Goal: Communication & Community: Participate in discussion

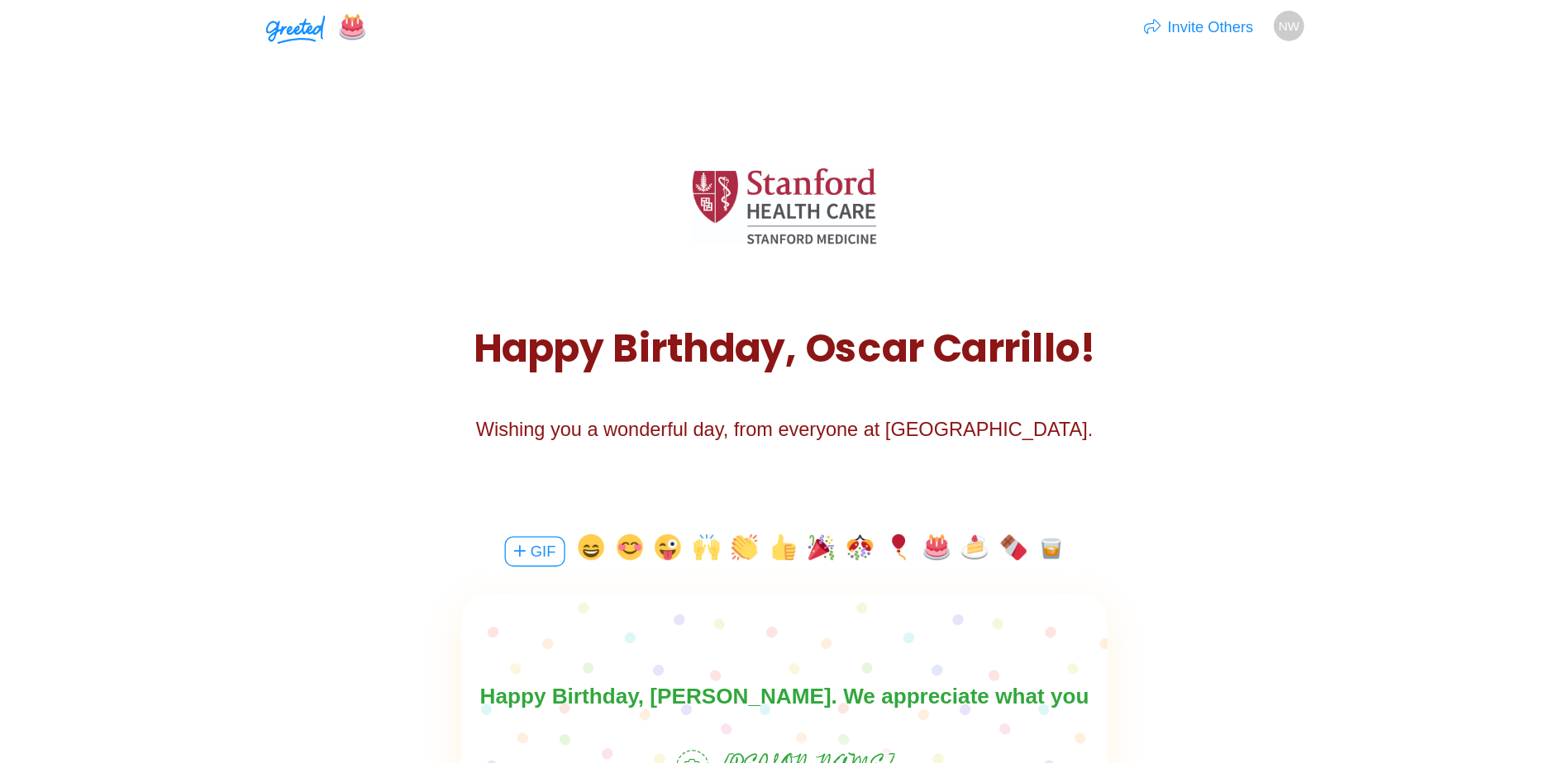
scroll to position [50, 0]
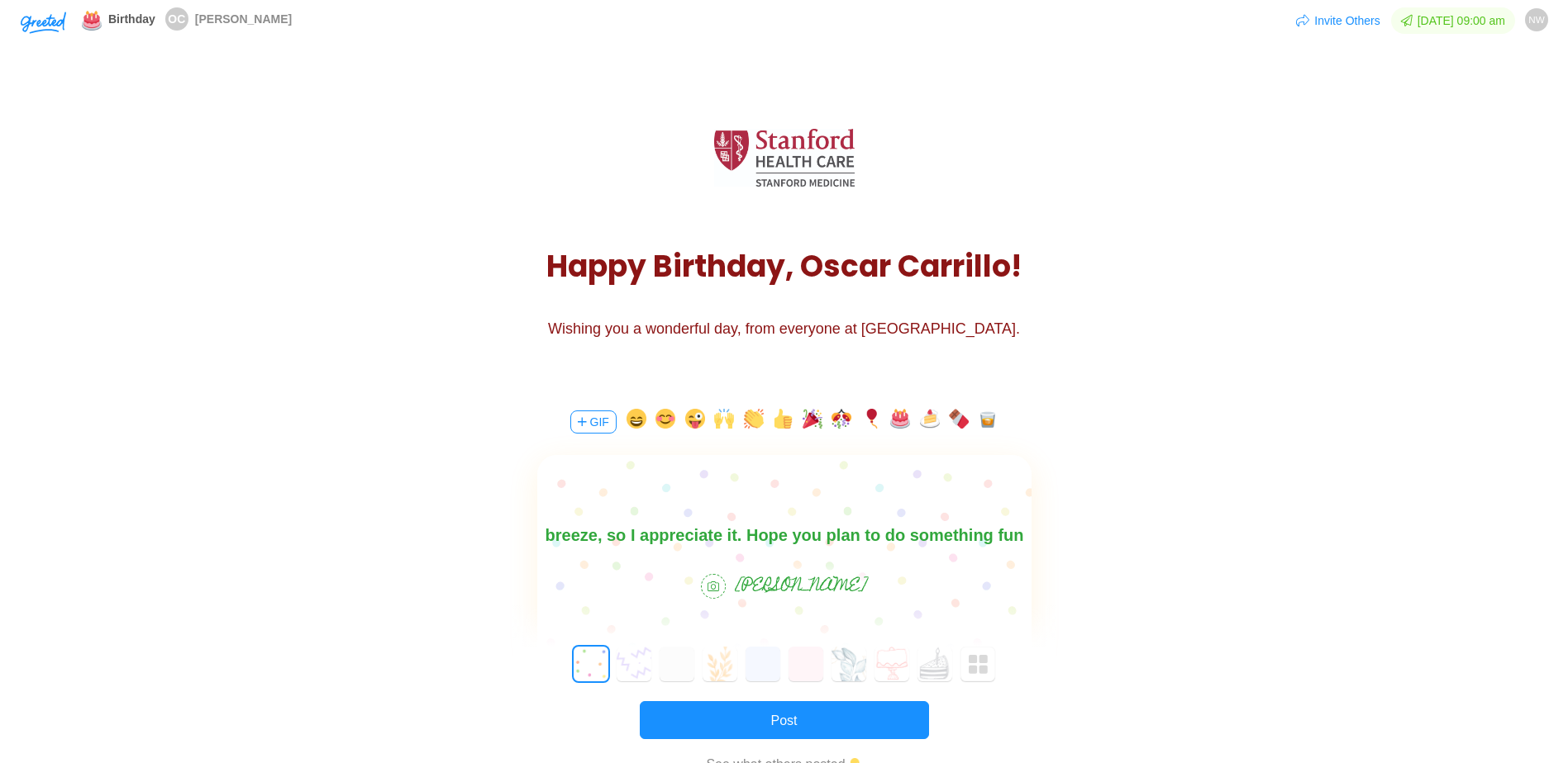
click at [699, 535] on body "Happy Birthday, [PERSON_NAME]. We appreciate what you bring to the team. I alwa…" at bounding box center [784, 522] width 495 height 105
drag, startPoint x: 868, startPoint y: 535, endPoint x: 411, endPoint y: 525, distance: 457.1
click at [537, 525] on html "Happy Birthday, [PERSON_NAME]. We appreciate what you bring to the team. I alwa…" at bounding box center [784, 522] width 495 height 105
click at [605, 523] on body "Happy Birthday, [PERSON_NAME]. We appreciate what you bring to the team. I alwa…" at bounding box center [784, 522] width 495 height 105
drag, startPoint x: 619, startPoint y: 530, endPoint x: 559, endPoint y: 529, distance: 60.0
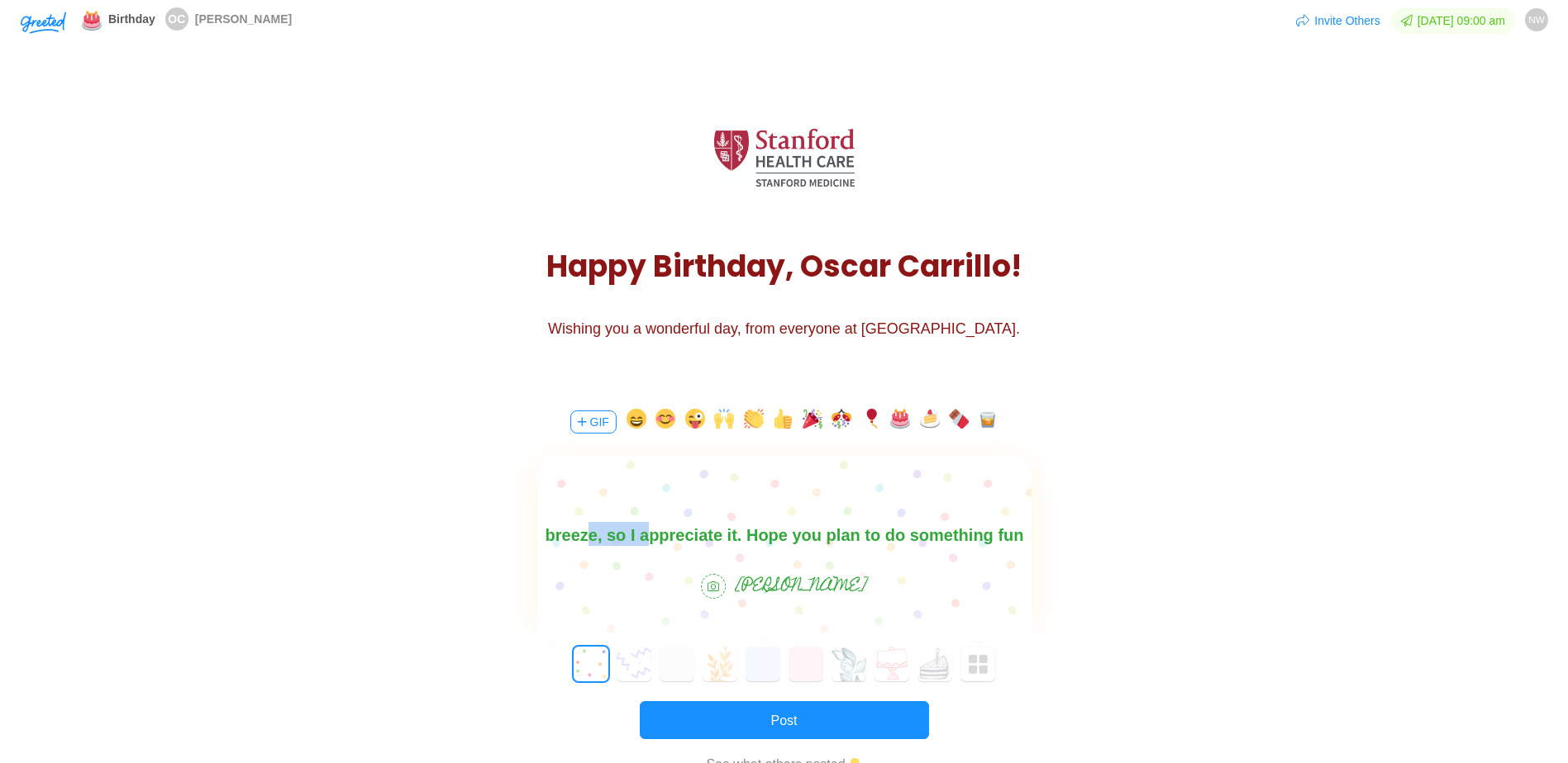
click at [537, 534] on html "Happy Birthday, [PERSON_NAME]. We appreciate what you bring to the team. I alwa…" at bounding box center [784, 522] width 495 height 105
click at [746, 533] on body "Happy Birthday, [PERSON_NAME]. We appreciate what you bring to the team. I alwa…" at bounding box center [784, 522] width 495 height 105
click at [670, 537] on body "Happy Birthday, [PERSON_NAME]. We appreciate what you bring to the team. I alwa…" at bounding box center [784, 522] width 495 height 105
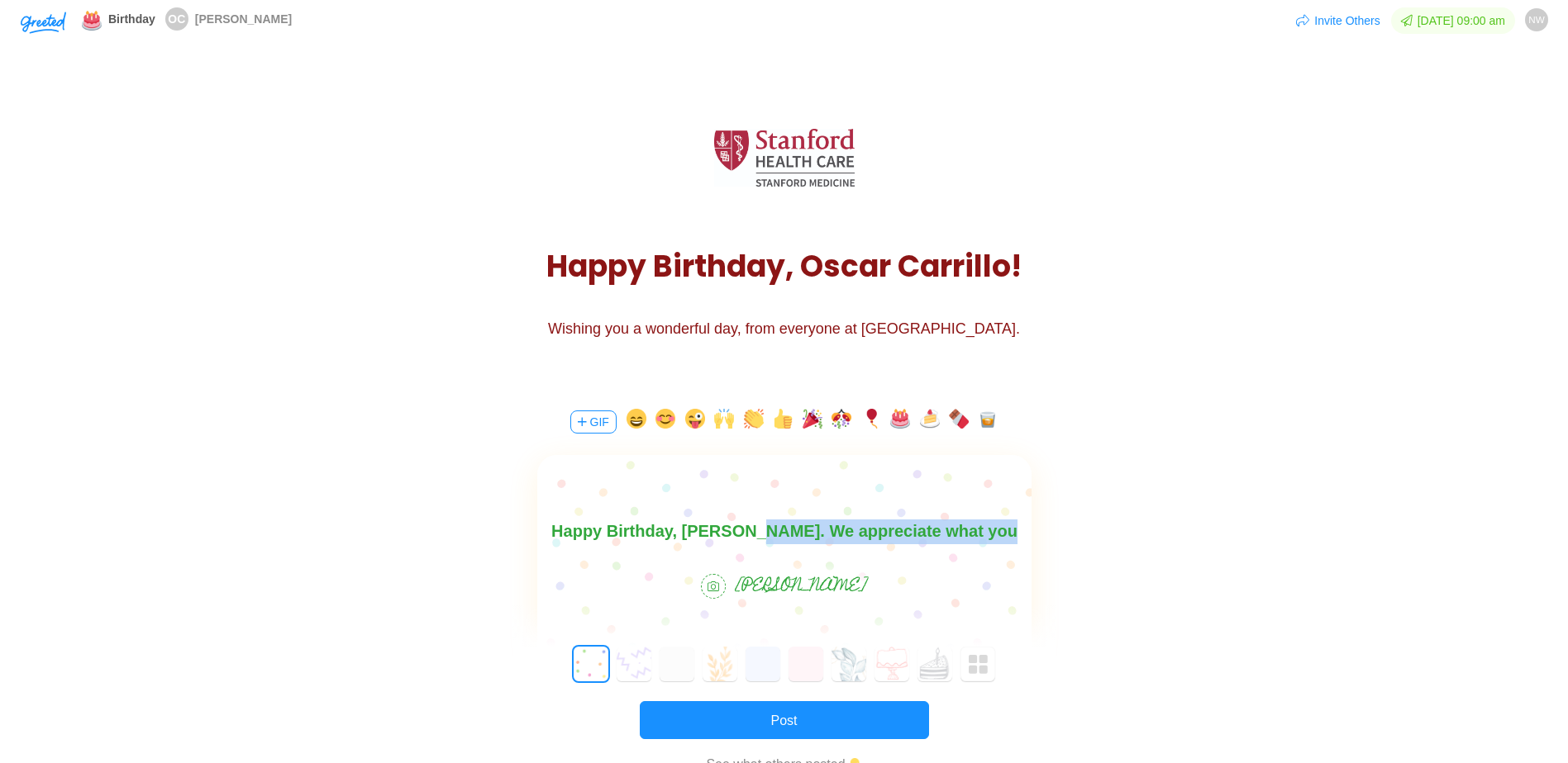
drag, startPoint x: 746, startPoint y: 532, endPoint x: 964, endPoint y: 534, distance: 218.0
click at [834, 534] on body "Happy Birthday, [PERSON_NAME]. We appreciate what you bring to the team. I alwa…" at bounding box center [784, 570] width 495 height 105
click at [834, 535] on body "Happy Birthday, [PERSON_NAME]. We appreciate what you bring to the team. I alwa…" at bounding box center [784, 570] width 495 height 105
click at [834, 536] on body "Happy Birthday, [PERSON_NAME]. We appreciate what you bring to the team. I alwa…" at bounding box center [784, 570] width 495 height 105
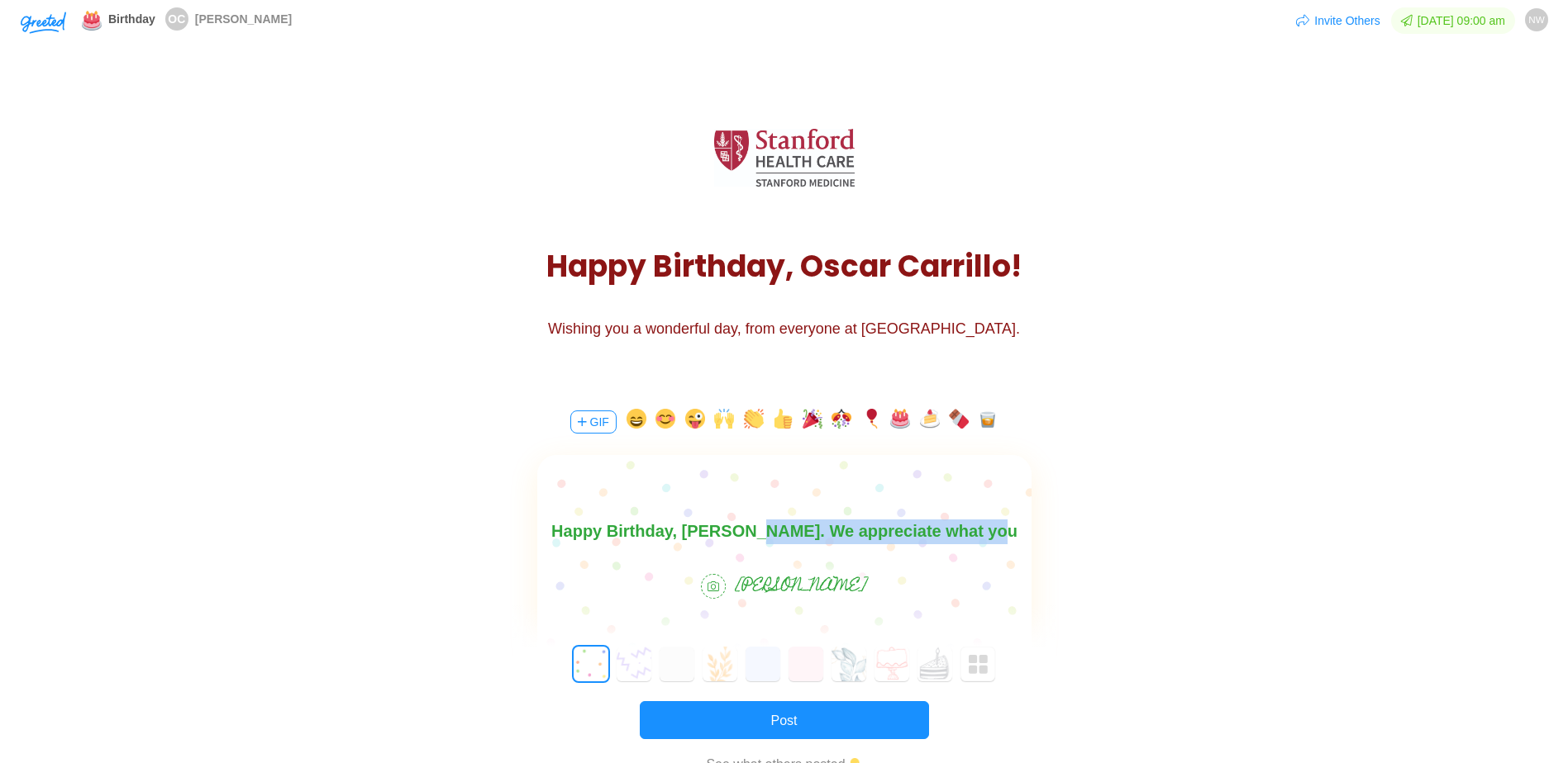
click at [834, 532] on body "Happy Birthday, [PERSON_NAME]. We appreciate what you bring to the team. I alwa…" at bounding box center [784, 570] width 495 height 105
click at [746, 529] on body "Happy Birthday, [PERSON_NAME]. We appreciate what you bring to the team. I alwa…" at bounding box center [784, 570] width 495 height 105
drag, startPoint x: 873, startPoint y: 528, endPoint x: 898, endPoint y: 529, distance: 25.0
click at [834, 528] on body "Happy Birthday, [PERSON_NAME]. We appreciate what you bring to the team. I alwa…" at bounding box center [784, 570] width 495 height 105
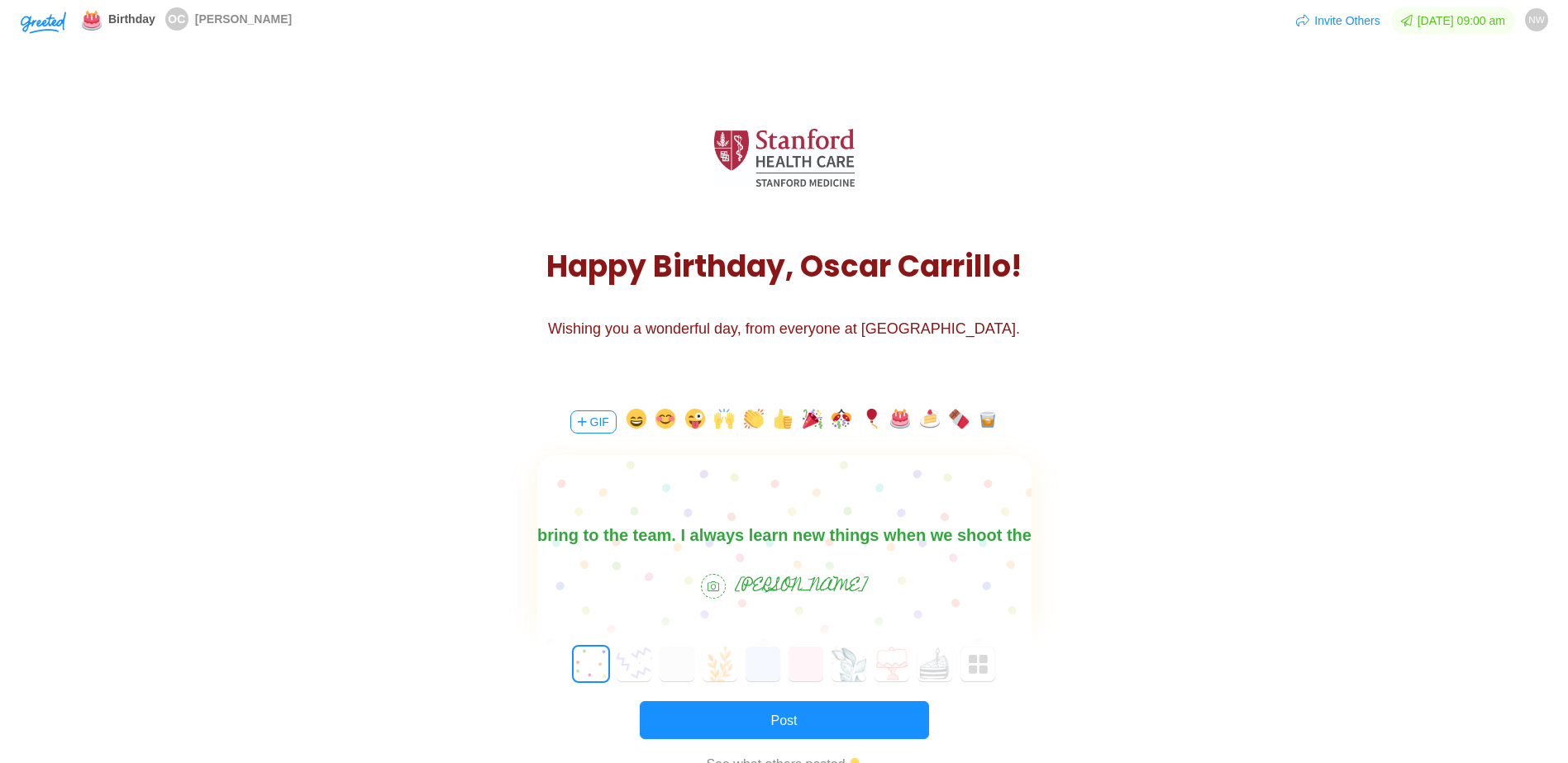
click at [834, 536] on body "Happy Birthday, [PERSON_NAME]. We appreciate what you bring to the team. I alwa…" at bounding box center [784, 547] width 495 height 105
drag, startPoint x: 596, startPoint y: 534, endPoint x: 621, endPoint y: 536, distance: 25.1
click at [595, 534] on body "Happy Birthday, [PERSON_NAME]. We appreciate what you bring to the team. I alwa…" at bounding box center [784, 547] width 495 height 105
drag, startPoint x: 987, startPoint y: 538, endPoint x: 1014, endPoint y: 540, distance: 27.1
click at [834, 540] on body "Happy Birthday, [PERSON_NAME]. We appreciate what you bring to the team. I alwa…" at bounding box center [784, 547] width 495 height 105
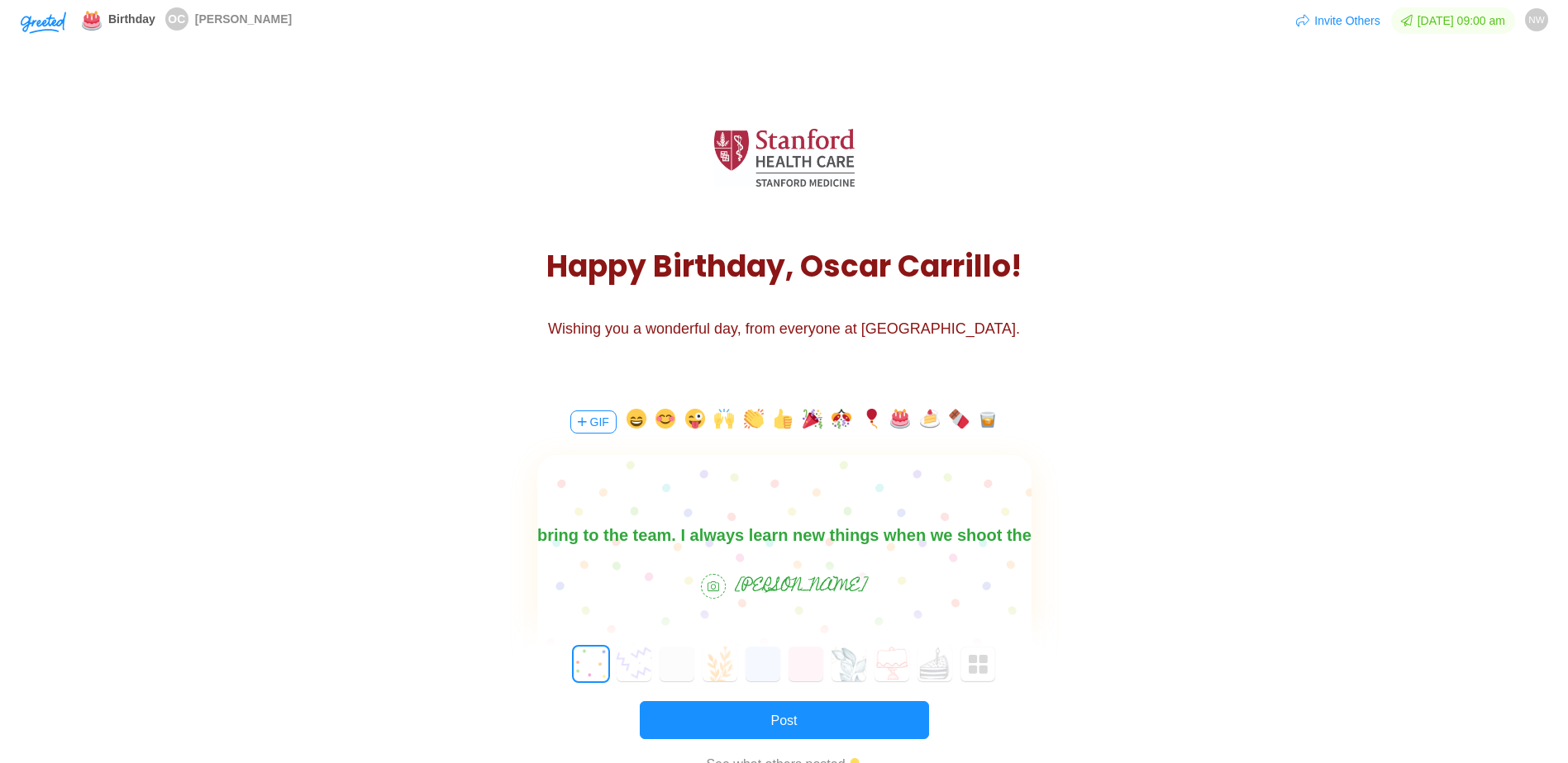
click at [608, 534] on body "Happy Birthday, [PERSON_NAME]. We appreciate what you bring to the team. I alwa…" at bounding box center [784, 547] width 495 height 105
click at [615, 536] on body "Happy Birthday, [PERSON_NAME]. We appreciate what you bring to the team. I alwa…" at bounding box center [784, 547] width 495 height 105
click at [834, 546] on body "Happy Birthday, [PERSON_NAME]. We appreciate what you bring to the team. I appr…" at bounding box center [784, 547] width 495 height 105
drag, startPoint x: 966, startPoint y: 534, endPoint x: 987, endPoint y: 531, distance: 21.2
click at [834, 533] on body "Happy Birthday, [PERSON_NAME]. We appreciate what you bring to the team. I appr…" at bounding box center [784, 547] width 495 height 105
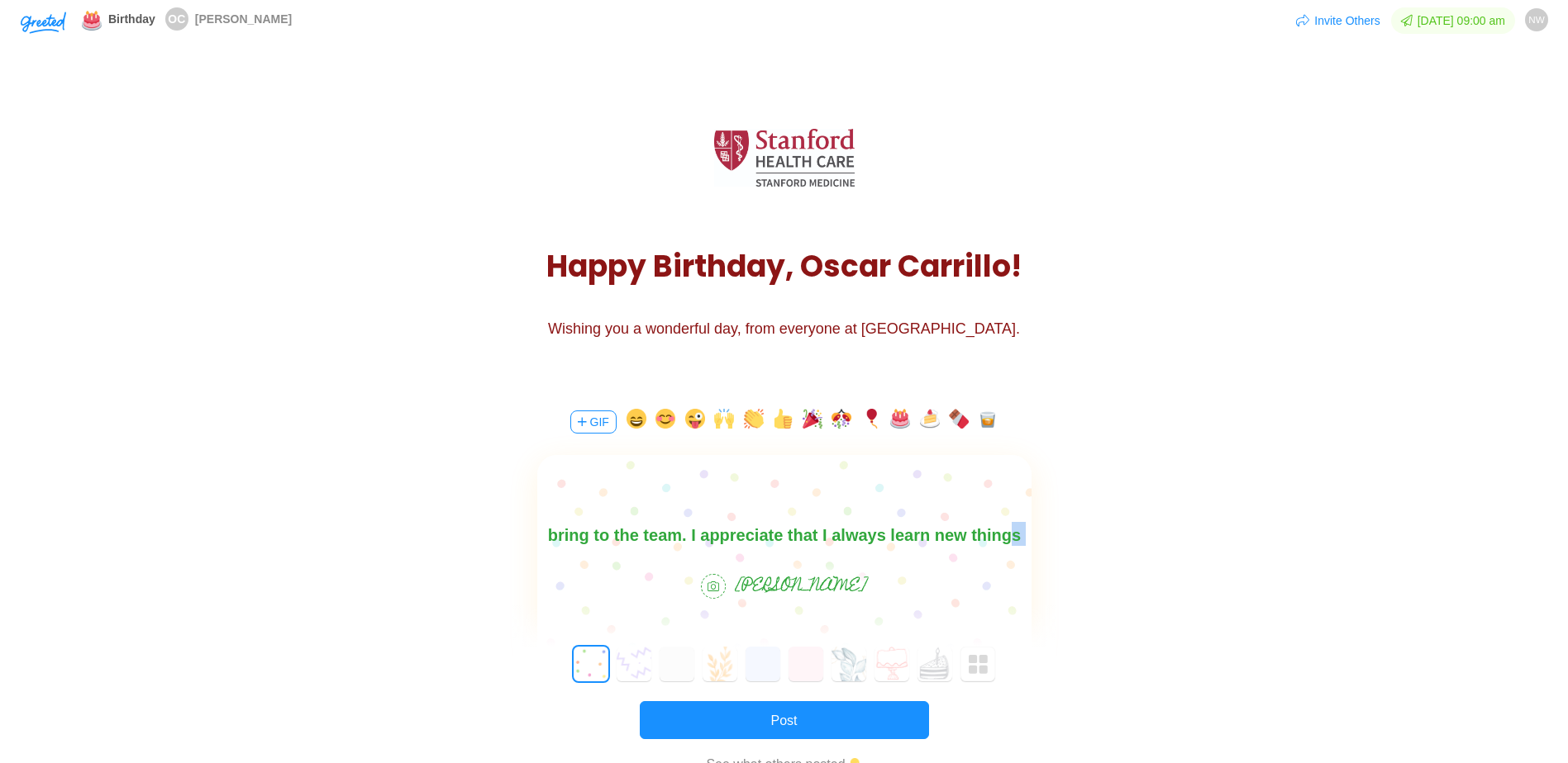
click at [834, 531] on body "Happy Birthday, [PERSON_NAME]. We appreciate what you bring to the team. I appr…" at bounding box center [784, 547] width 495 height 105
drag, startPoint x: 613, startPoint y: 538, endPoint x: 726, endPoint y: 543, distance: 113.1
click at [726, 543] on body "Happy Birthday, [PERSON_NAME]. We appreciate what you bring to the team. I appr…" at bounding box center [784, 522] width 495 height 105
click at [834, 531] on body "Happy Birthday, [PERSON_NAME]. We appreciate what you bring to the team. I appr…" at bounding box center [784, 522] width 495 height 105
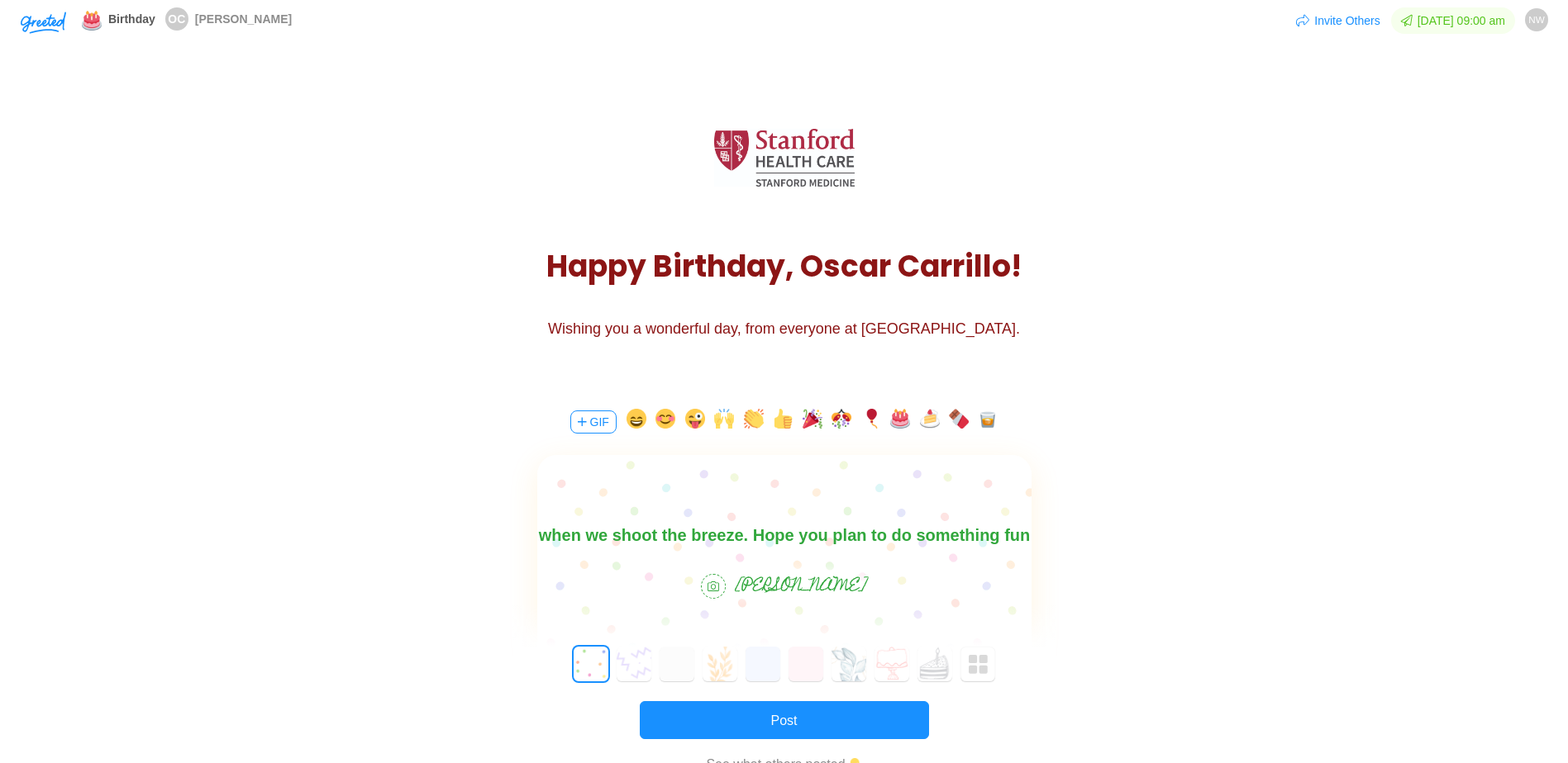
click at [661, 530] on body "Happy Birthday, [PERSON_NAME]. We appreciate what you bring to the team. I appr…" at bounding box center [784, 522] width 495 height 105
drag, startPoint x: 646, startPoint y: 531, endPoint x: 1010, endPoint y: 546, distance: 364.3
click at [834, 546] on body "Happy Birthday, [PERSON_NAME]. We appreciate what you bring to the team. I appr…" at bounding box center [784, 522] width 495 height 105
click at [834, 539] on body "Happy Birthday, [PERSON_NAME]. We appreciate what you bring to the team. I appr…" at bounding box center [784, 522] width 495 height 105
click at [834, 532] on body "Happy Birthday, [PERSON_NAME]. We appreciate what you bring to the team. I appr…" at bounding box center [784, 522] width 495 height 105
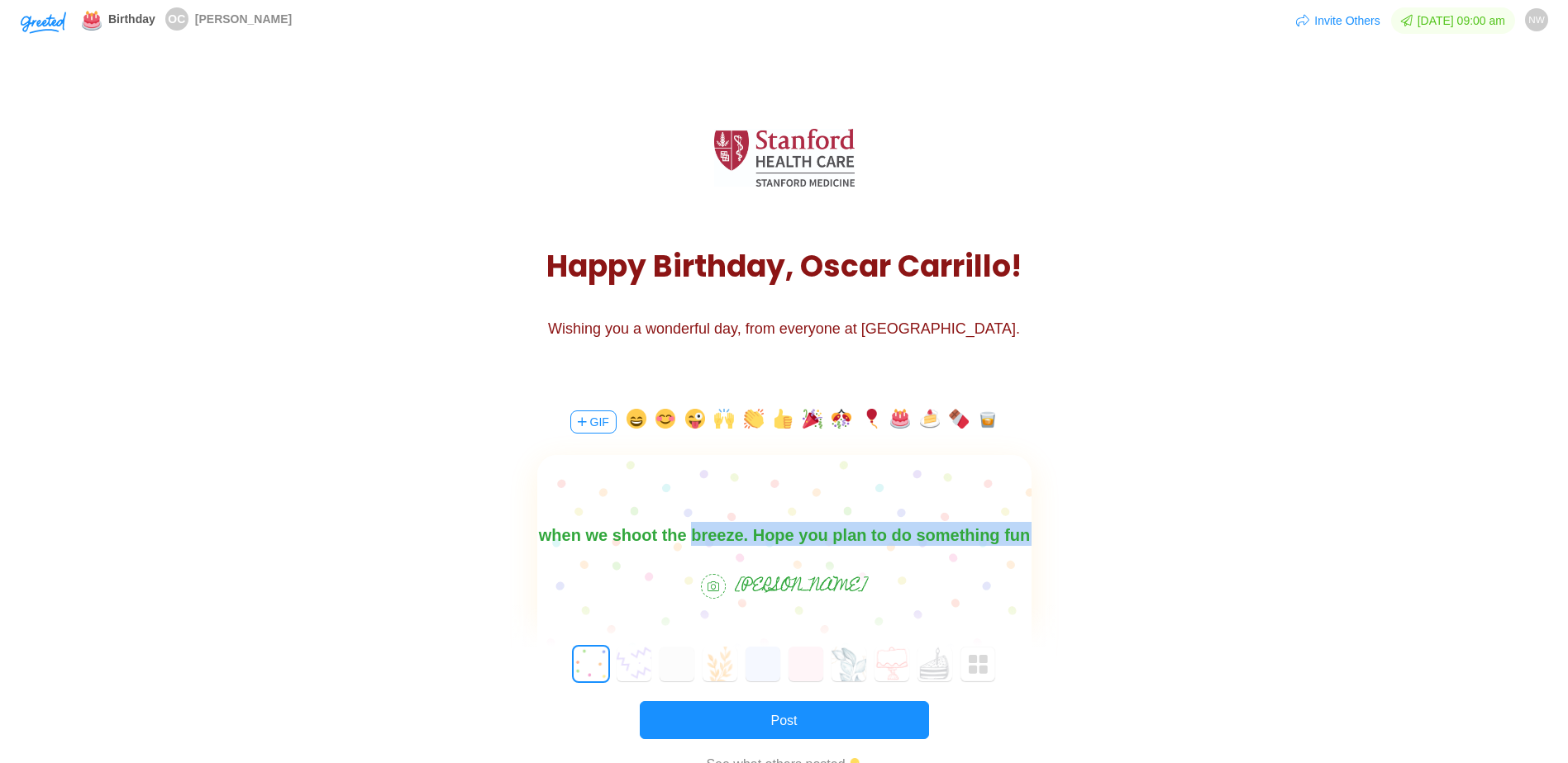
click at [834, 536] on body "Happy Birthday, [PERSON_NAME]. We appreciate what you bring to the team. I appr…" at bounding box center [784, 522] width 495 height 105
click at [834, 546] on div at bounding box center [784, 503] width 495 height 95
drag, startPoint x: 903, startPoint y: 537, endPoint x: 814, endPoint y: 531, distance: 89.2
click at [834, 539] on body "Happy Birthday, [PERSON_NAME]. We appreciate what you bring to the team. I appr…" at bounding box center [784, 522] width 495 height 105
drag, startPoint x: 650, startPoint y: 537, endPoint x: 1587, endPoint y: 1046, distance: 1066.3
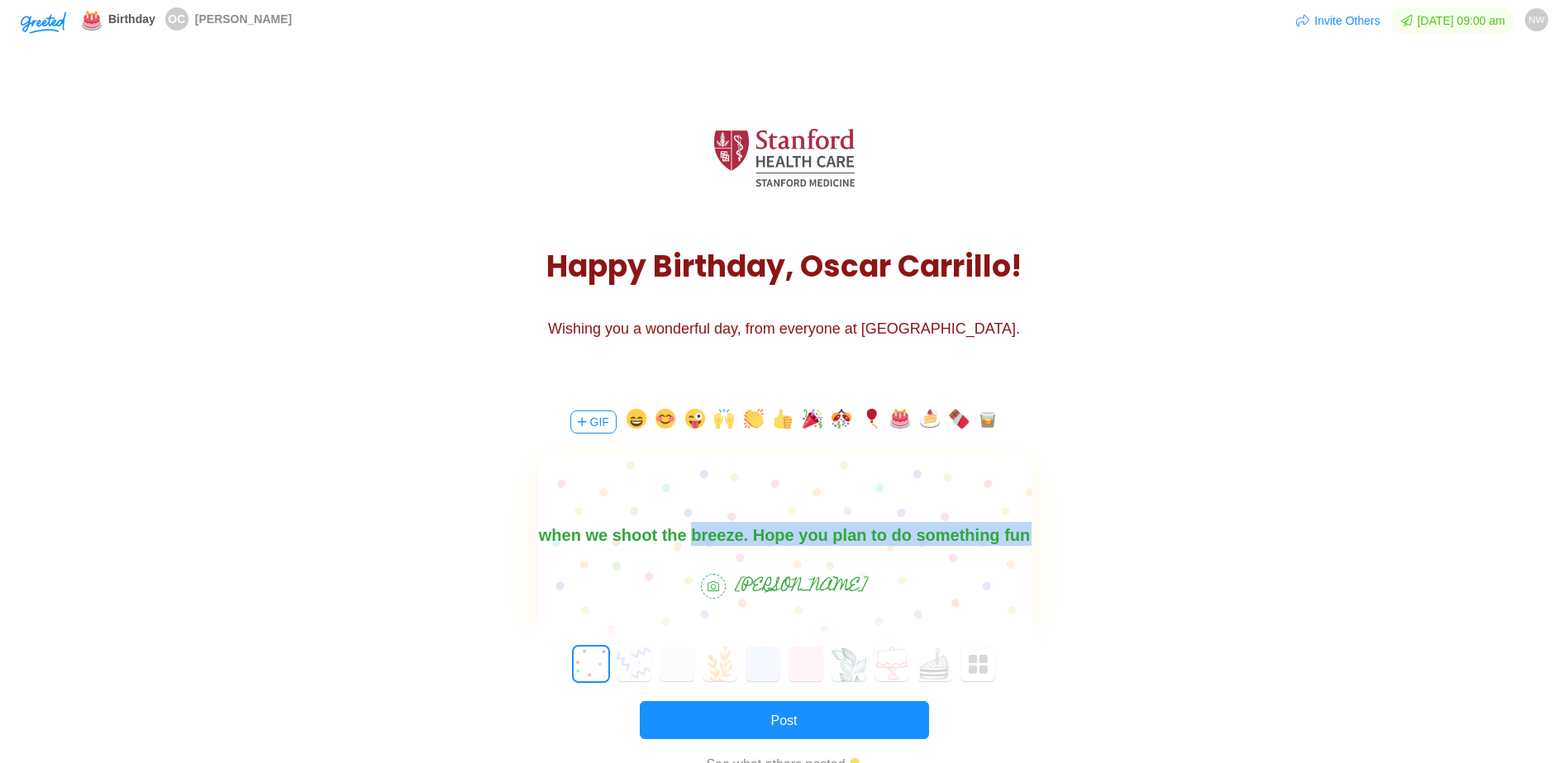
click at [834, 542] on html "Happy Birthday, [PERSON_NAME]. We appreciate what you bring to the team. I appr…" at bounding box center [784, 522] width 495 height 105
click at [834, 529] on body "Happy Birthday, [PERSON_NAME]. We appreciate what you bring to the team. I appr…" at bounding box center [784, 495] width 495 height 105
drag, startPoint x: 804, startPoint y: 531, endPoint x: 728, endPoint y: 537, distance: 76.2
click at [727, 537] on body "Happy Birthday, [PERSON_NAME]. We appreciate what you bring to the team. I appr…" at bounding box center [784, 495] width 495 height 105
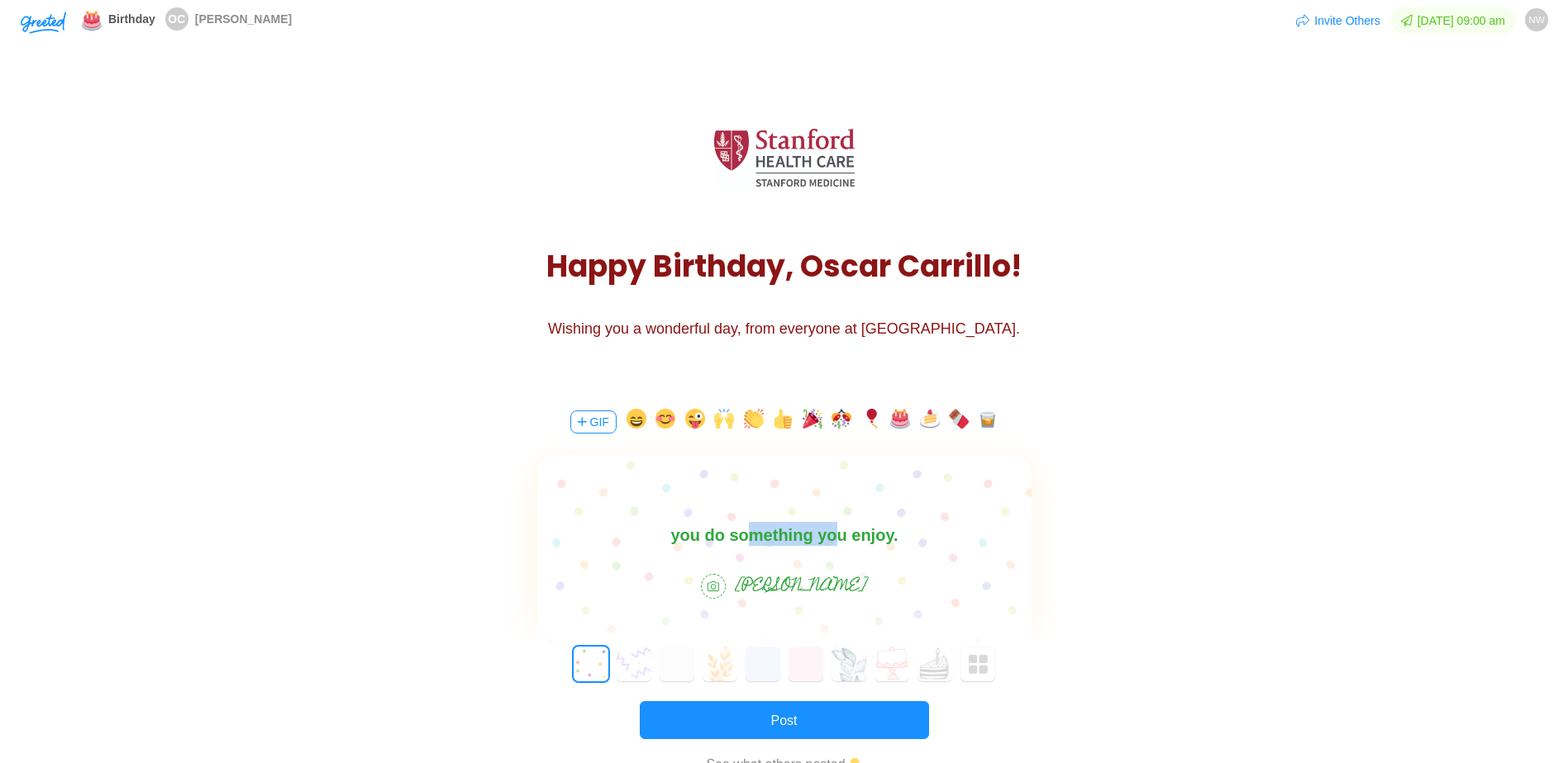
click at [757, 539] on body "Happy Birthday, [PERSON_NAME]. We appreciate what you bring to the team. I appr…" at bounding box center [784, 495] width 495 height 105
click at [763, 541] on body "Happy Birthday, [PERSON_NAME]. We appreciate what you bring to the team. I appr…" at bounding box center [784, 495] width 495 height 105
click at [785, 529] on body "Happy Birthday, [PERSON_NAME]. We appreciate what you bring to the team. I appr…" at bounding box center [784, 495] width 495 height 105
click at [760, 535] on body "Happy Birthday, [PERSON_NAME]. We appreciate what you bring to the team. I appr…" at bounding box center [784, 495] width 495 height 105
click at [834, 543] on body "Happy Birthday, [PERSON_NAME]. We appreciate what you bring to the team. I appr…" at bounding box center [784, 495] width 495 height 105
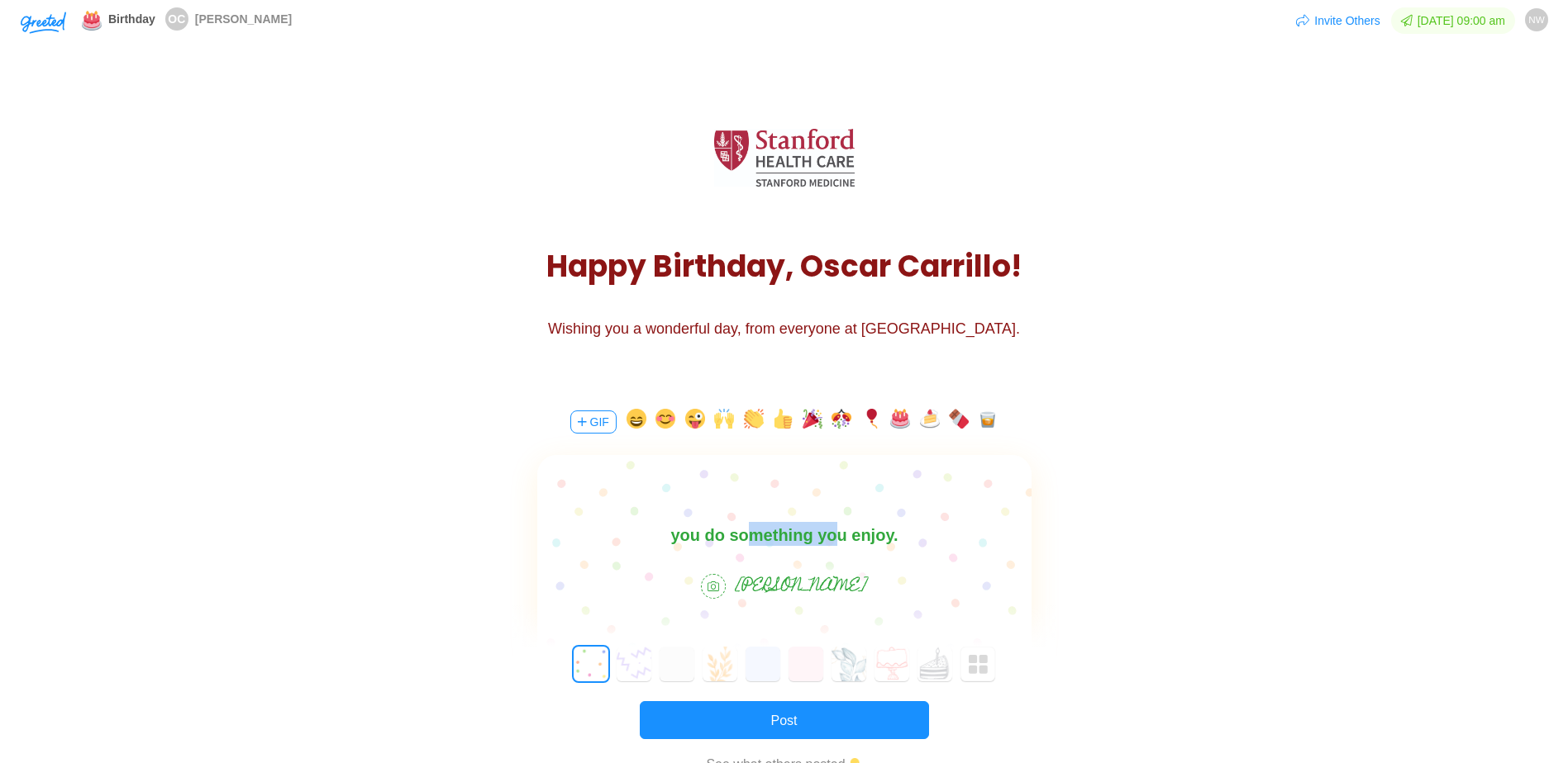
click at [801, 541] on body "Happy Birthday, [PERSON_NAME]. We appreciate what you bring to the team. I appr…" at bounding box center [784, 495] width 495 height 105
click at [834, 536] on body "Happy Birthday, [PERSON_NAME]. We appreciate what you bring to the team. I appr…" at bounding box center [784, 495] width 495 height 105
click at [834, 535] on body "Happy Birthday, [PERSON_NAME]. We appreciate what you bring to the team. I appr…" at bounding box center [784, 506] width 495 height 79
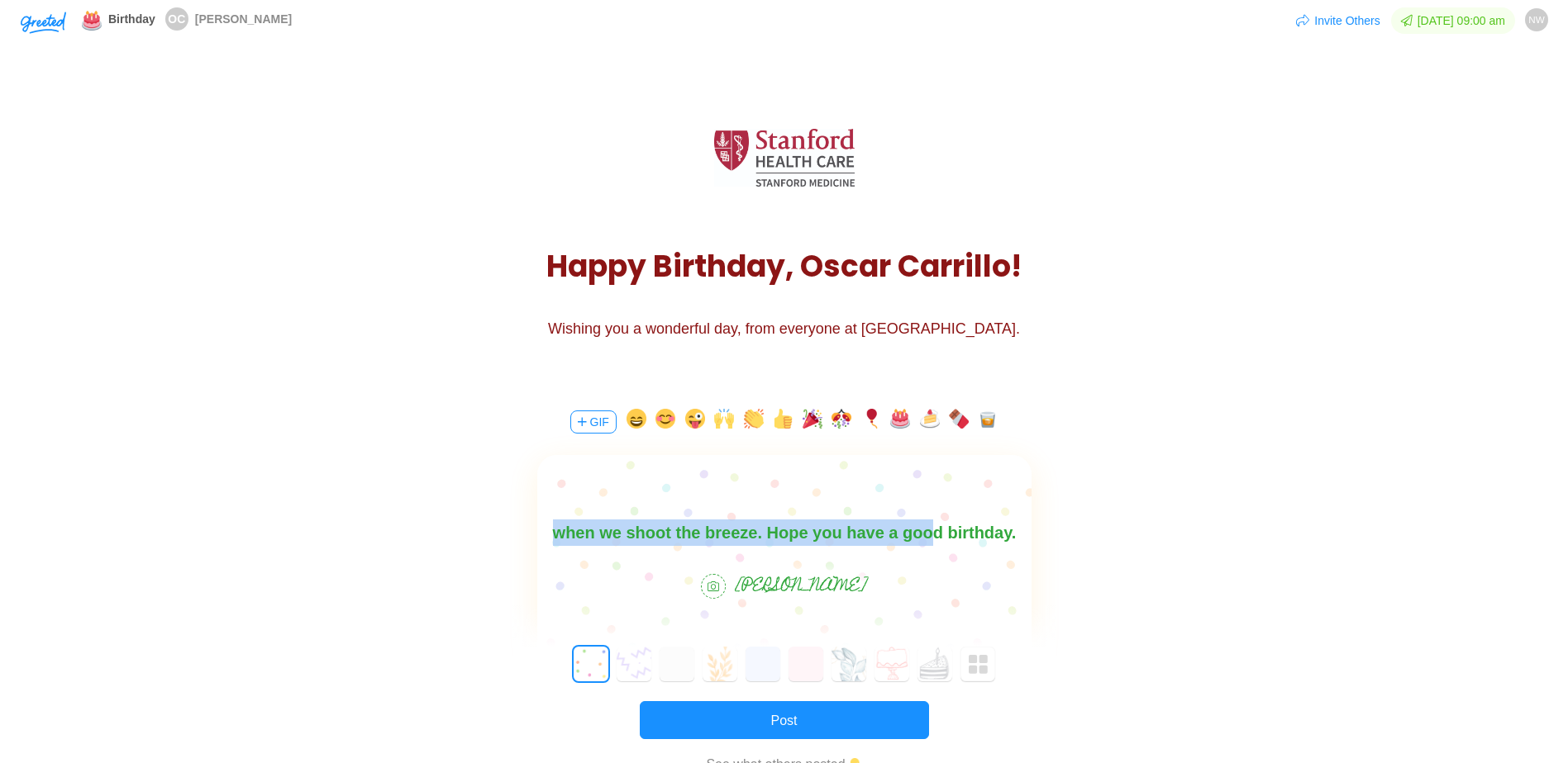
drag, startPoint x: 926, startPoint y: 537, endPoint x: 634, endPoint y: 520, distance: 292.5
click at [619, 519] on html "Happy Birthday, [PERSON_NAME]. We appreciate what you bring to the team. I appr…" at bounding box center [784, 506] width 495 height 79
click at [658, 536] on body "Happy Birthday, [PERSON_NAME]. We appreciate what you bring to the team. I appr…" at bounding box center [784, 506] width 495 height 79
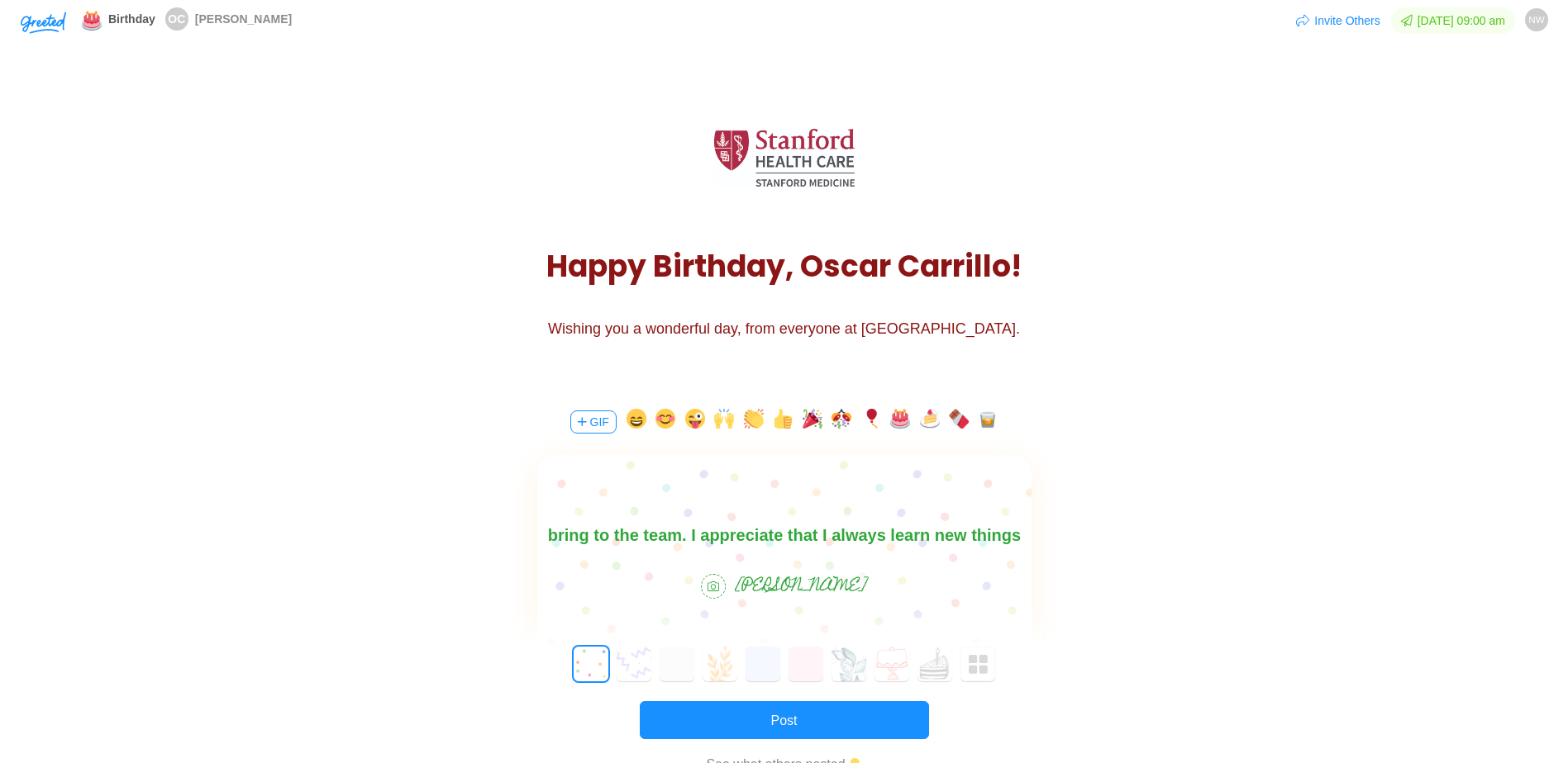
scroll to position [2, 0]
click at [834, 531] on body "Happy Birthday, [PERSON_NAME]. We appreciate what you bring to the team. I appr…" at bounding box center [784, 558] width 495 height 79
drag, startPoint x: 902, startPoint y: 533, endPoint x: 737, endPoint y: 533, distance: 165.0
click at [737, 533] on body "Happy Birthday, [PERSON_NAME]. We appreciate what you bring to the team. I appr…" at bounding box center [784, 558] width 495 height 79
click at [824, 521] on body "Happy Birthday, [PERSON_NAME]. We appreciate what you bring to the team. I appr…" at bounding box center [784, 558] width 495 height 79
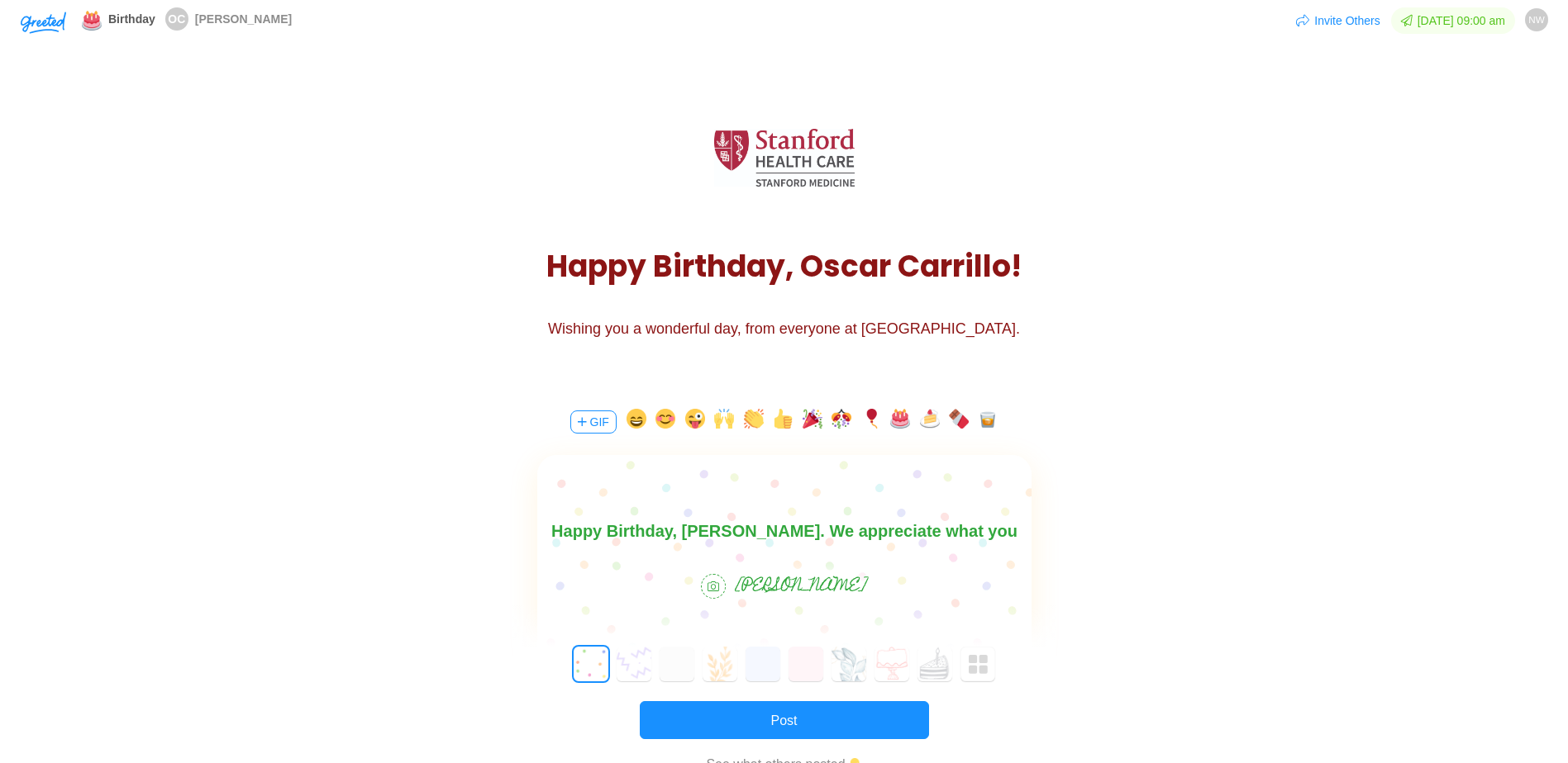
click at [834, 536] on body "Happy Birthday, [PERSON_NAME]. We appreciate what you bring to the team. I appr…" at bounding box center [784, 558] width 495 height 79
drag, startPoint x: 768, startPoint y: 536, endPoint x: 738, endPoint y: 537, distance: 30.0
click at [738, 537] on body "Happy Birthday, [PERSON_NAME]. We appreciate what you bring to the team. I appr…" at bounding box center [784, 558] width 495 height 79
click at [834, 531] on body "Happy Birthday, [PERSON_NAME]. Appreciate what you bring to the team. I appreci…" at bounding box center [784, 558] width 495 height 79
drag, startPoint x: 723, startPoint y: 535, endPoint x: 1346, endPoint y: 1036, distance: 799.5
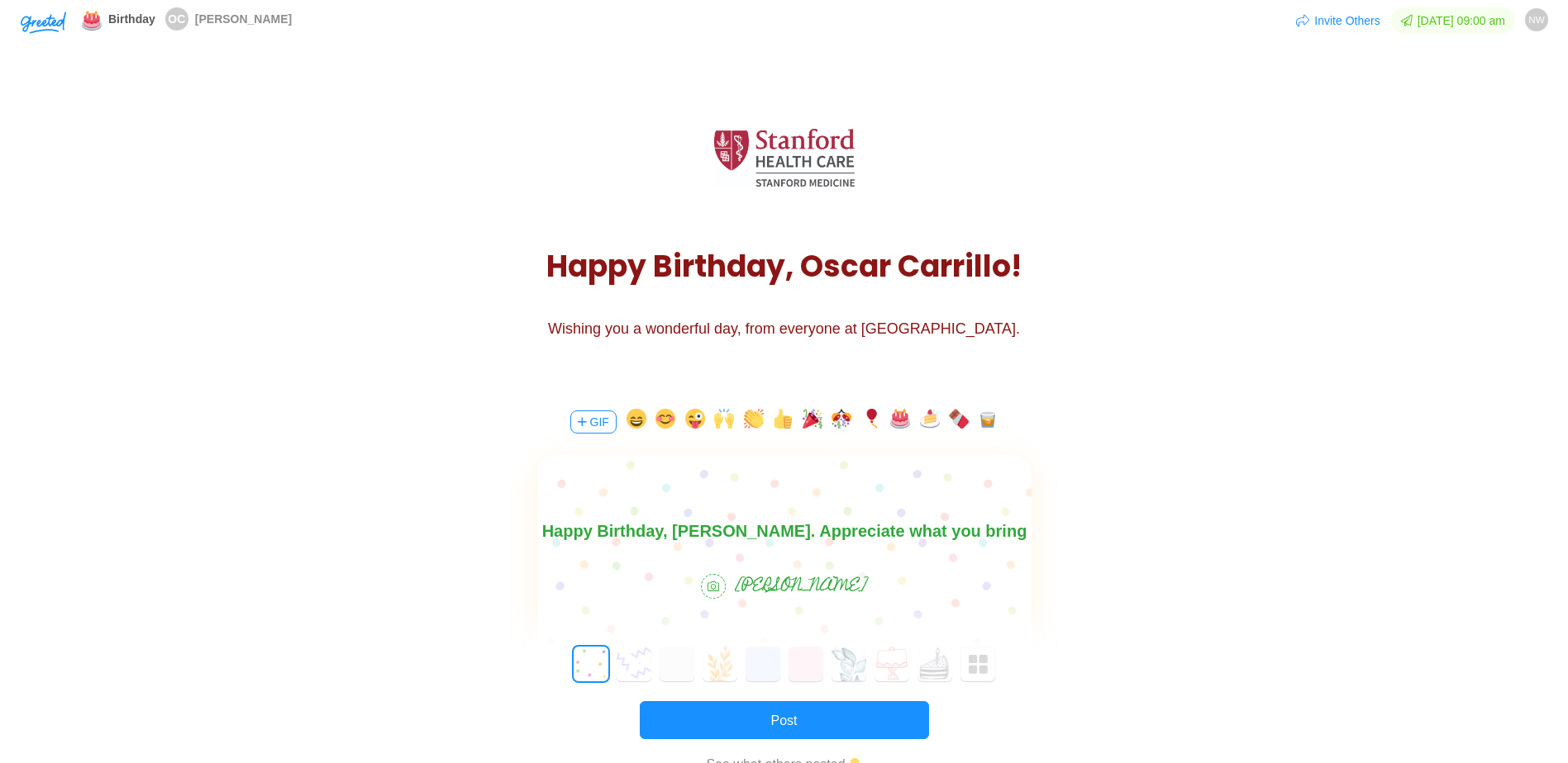
click at [723, 535] on body "Happy Birthday, [PERSON_NAME]. Appreciate what you bring to the team. I appreci…" at bounding box center [784, 558] width 495 height 79
click at [694, 531] on body "Happy Birthday, [PERSON_NAME]. Appreciate what you bring to the team. I appreci…" at bounding box center [784, 535] width 495 height 79
click at [600, 536] on body "Happy Birthday, [PERSON_NAME]. Appreciate what you bring to the team. I appreci…" at bounding box center [784, 535] width 495 height 79
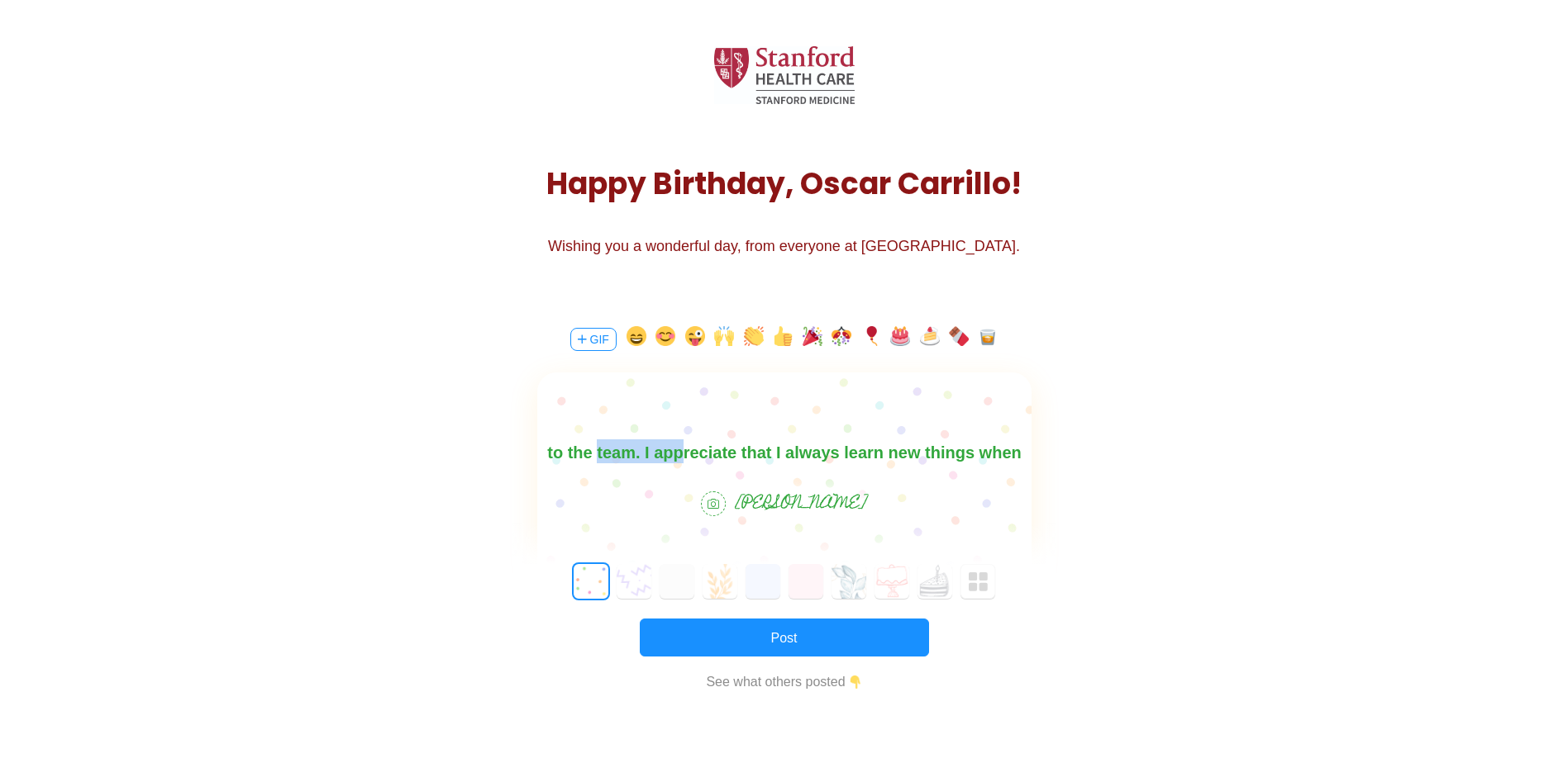
scroll to position [0, 0]
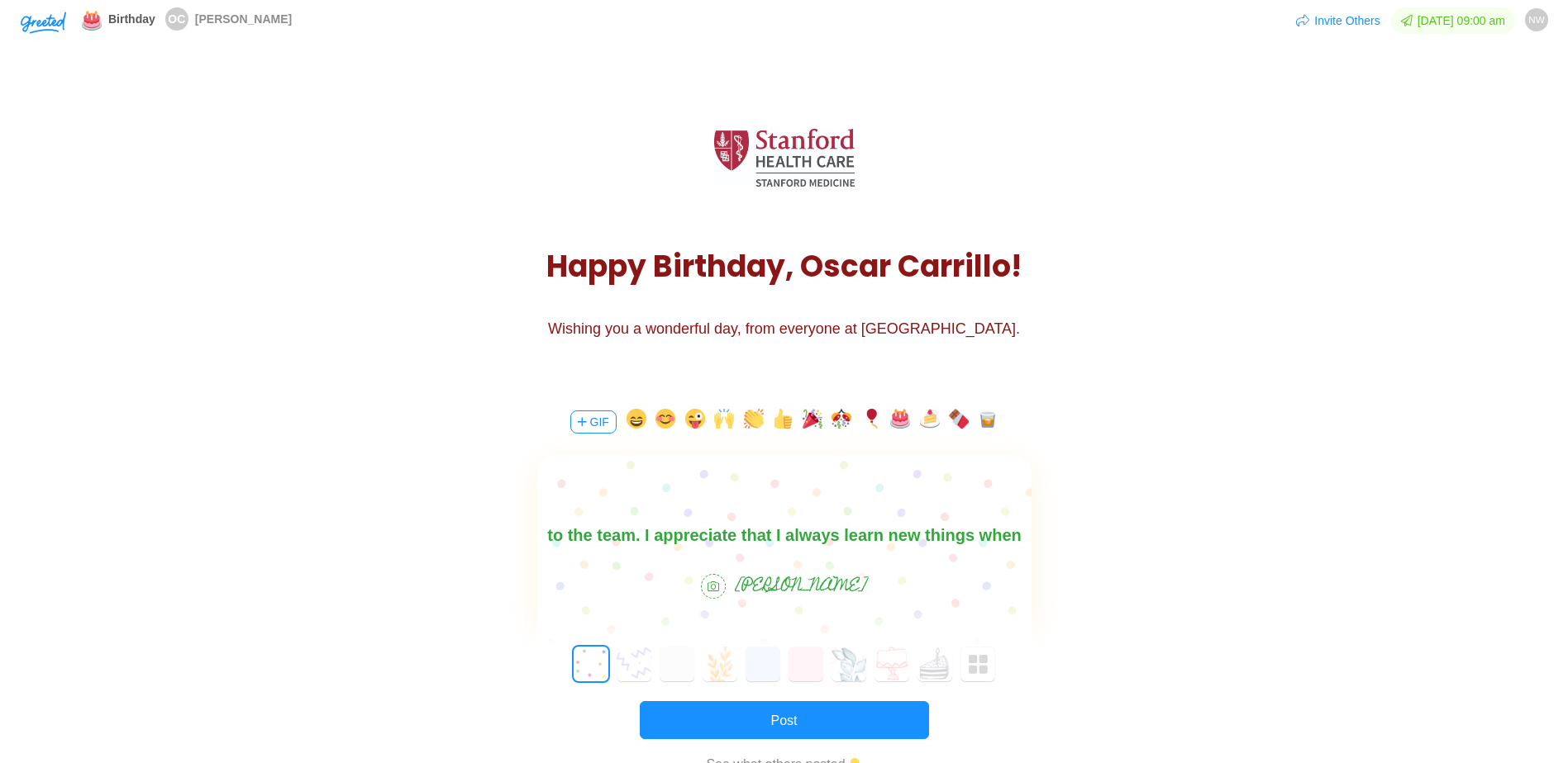
click at [684, 532] on body "Happy Birthday, [PERSON_NAME]. Appreciate what you bring to the team. I appreci…" at bounding box center [784, 535] width 495 height 79
click at [606, 534] on body "Happy Birthday, [PERSON_NAME]. Appreciate what you bring to the team. I appreci…" at bounding box center [784, 535] width 495 height 79
click at [606, 534] on body "Happy Birthday, [PERSON_NAME]. Appreciate what you bring to the team. I appreci…" at bounding box center [784, 535] width 495 height 79
click at [649, 539] on body "Happy Birthday, [PERSON_NAME]. Appreciate what you bring to the team. I appreci…" at bounding box center [784, 535] width 495 height 79
click at [631, 537] on body "Happy Birthday, [PERSON_NAME]. Appreciate what you bring to the team. I appreci…" at bounding box center [784, 535] width 495 height 79
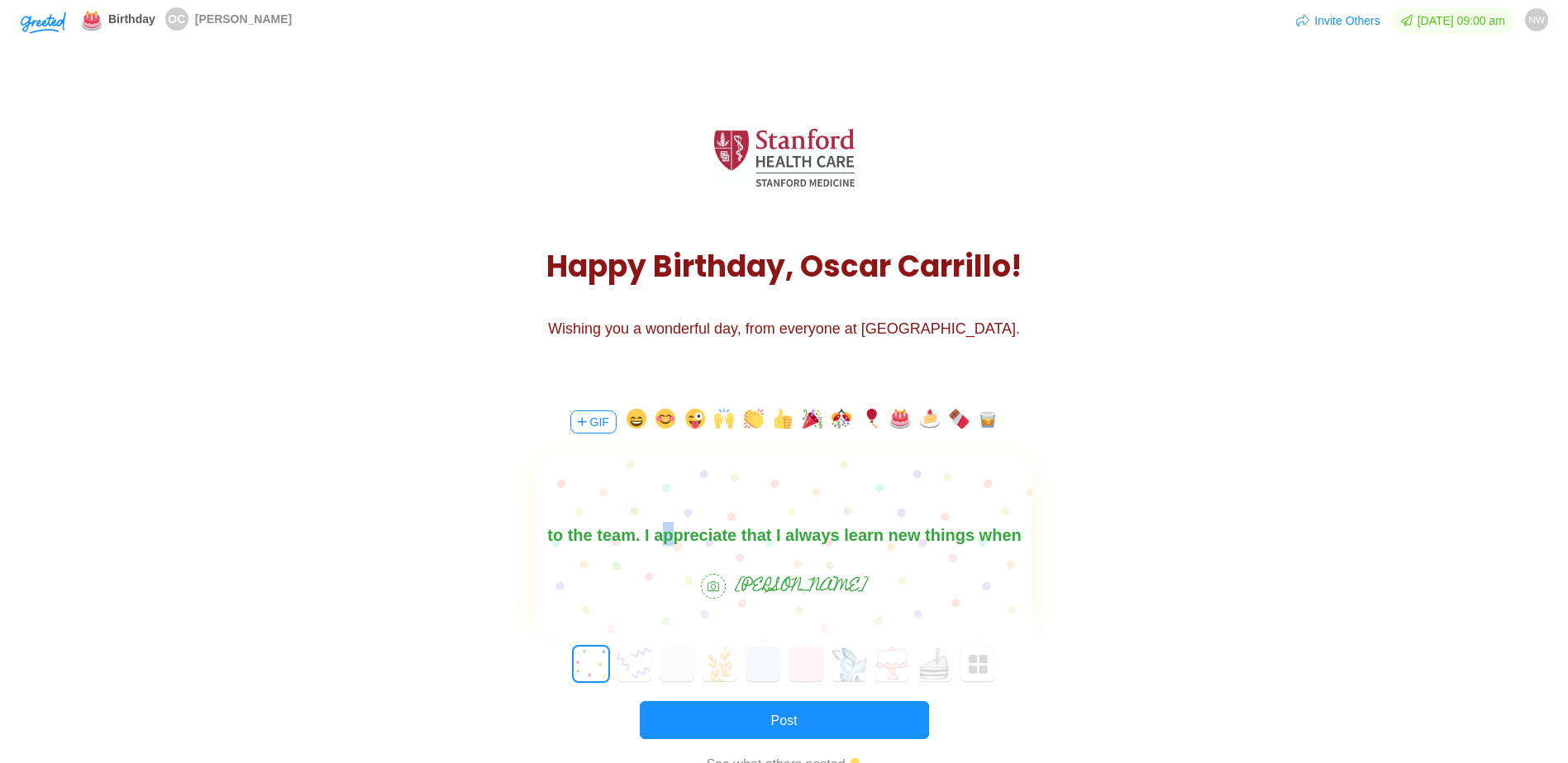
click at [624, 536] on body "Happy Birthday, [PERSON_NAME]. Appreciate what you bring to the team. I appreci…" at bounding box center [784, 535] width 495 height 79
click at [635, 539] on body "Happy Birthday, [PERSON_NAME]. Appreciate what you bring to the team. I appreci…" at bounding box center [784, 535] width 495 height 79
drag, startPoint x: 1019, startPoint y: 528, endPoint x: 1029, endPoint y: 533, distance: 11.2
click at [834, 533] on body "Happy Birthday, [PERSON_NAME]. Appreciate what you bring to the team. I a that …" at bounding box center [784, 558] width 495 height 79
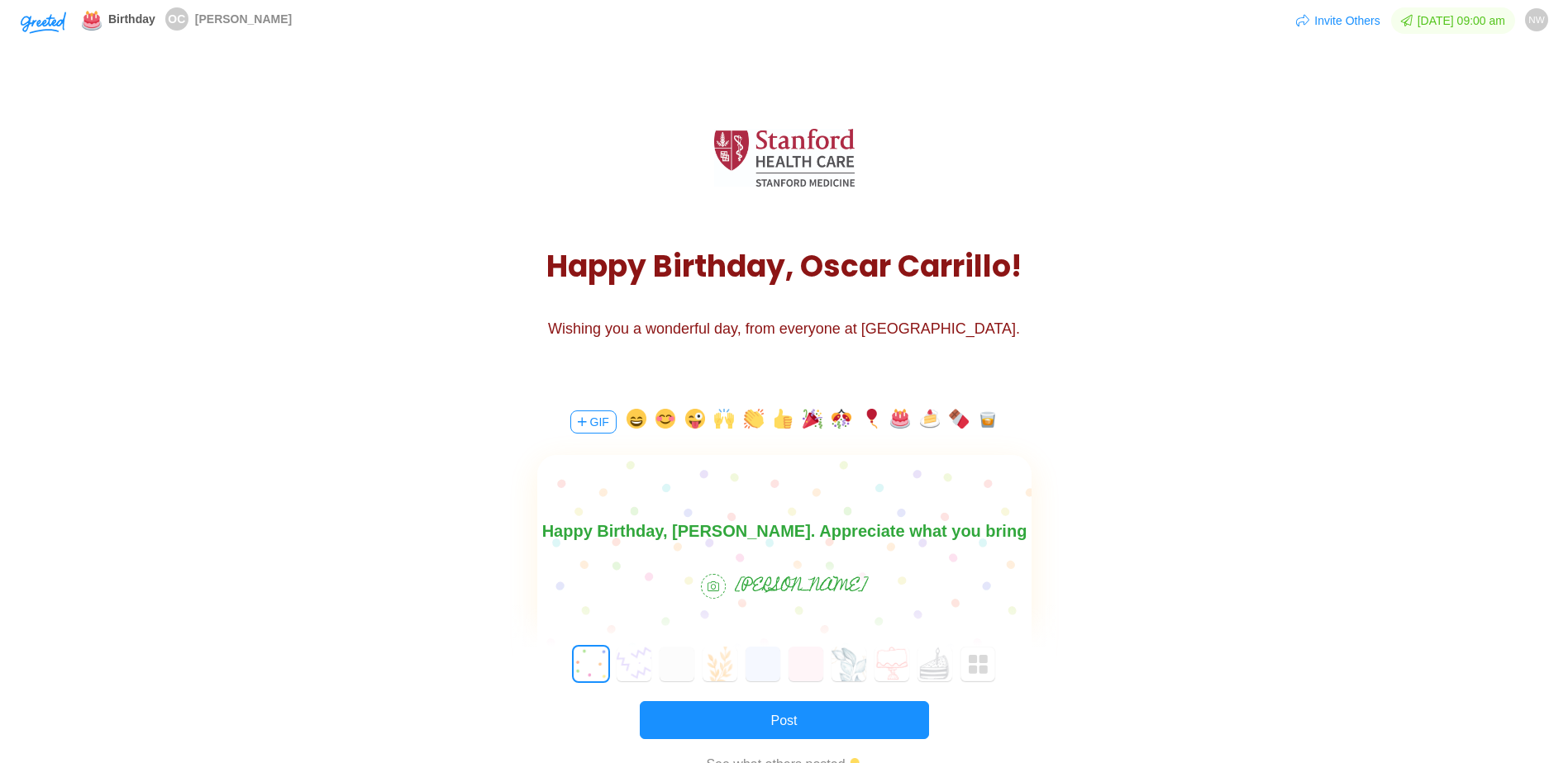
click at [834, 539] on body "Happy Birthday, [PERSON_NAME]. Appreciate what you bring to the team. I a that …" at bounding box center [784, 558] width 495 height 79
drag, startPoint x: 576, startPoint y: 534, endPoint x: 555, endPoint y: 534, distance: 21.0
click at [555, 534] on body "Happy Birthday, [PERSON_NAME]. Appreciate what you bring to the team. I a that …" at bounding box center [784, 535] width 495 height 79
click at [707, 529] on body "Happy Birthday, [PERSON_NAME]. Appreciate what you bring to the team. I a I alw…" at bounding box center [784, 535] width 495 height 79
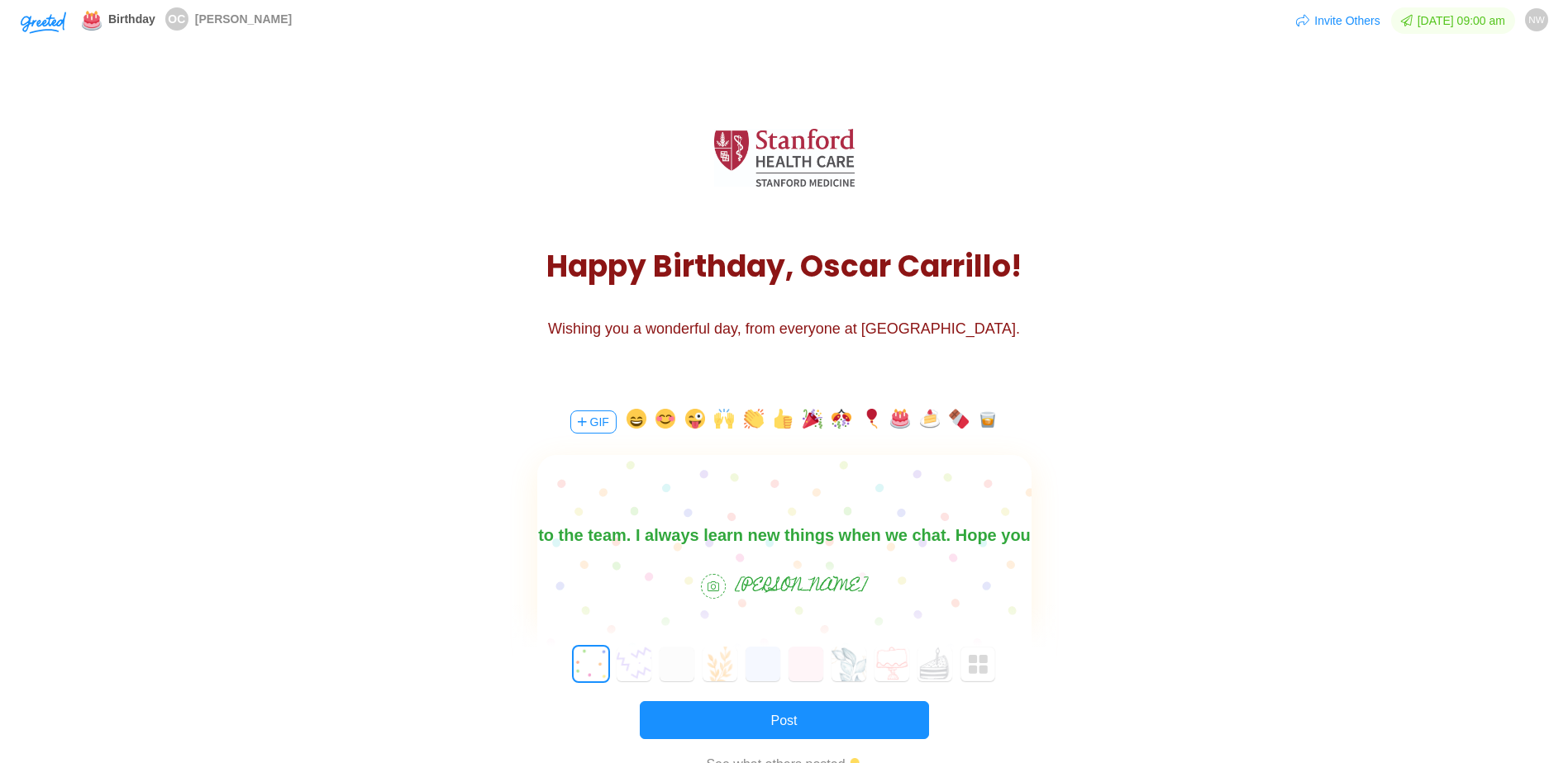
click at [598, 539] on body "Happy Birthday, [PERSON_NAME]. Appreciate what you bring to the team. I always …" at bounding box center [784, 535] width 495 height 79
click at [834, 551] on div "Happy Birthday, [PERSON_NAME]. We appreciate what you bring to the team. I alwa…" at bounding box center [784, 558] width 495 height 208
click at [834, 537] on body "Happy Birthday, [PERSON_NAME]. Appreciate what you bring to the team. I always …" at bounding box center [784, 535] width 495 height 79
click at [577, 543] on body "Happy Birthday, [PERSON_NAME]. Appreciate what you bring to the team. I always …" at bounding box center [784, 535] width 495 height 79
click at [834, 539] on body "Happy Birthday, [PERSON_NAME]. Appreciate what you bring to the team. I always …" at bounding box center [784, 535] width 495 height 79
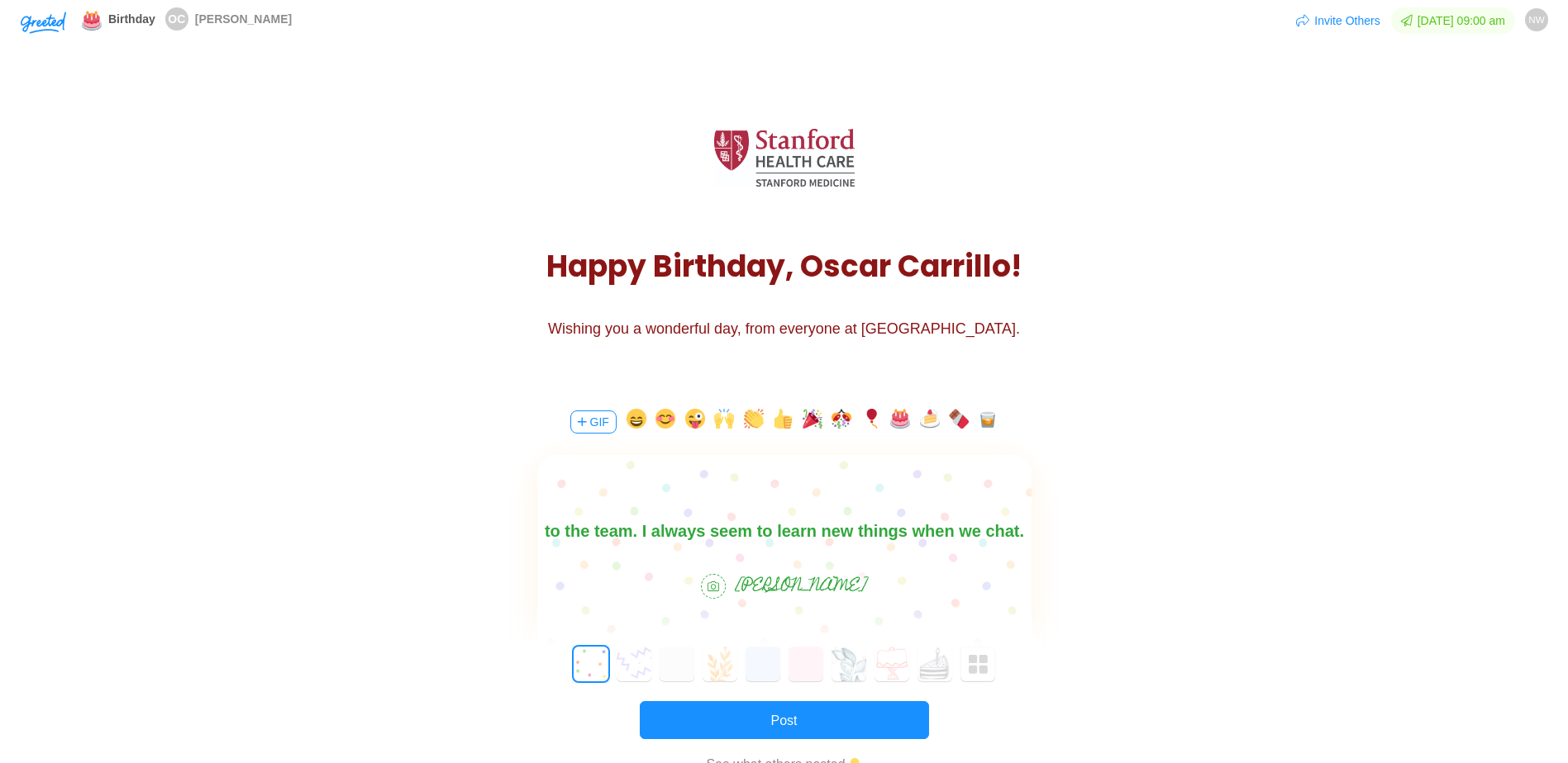
scroll to position [50, 0]
click at [745, 536] on body "Happy Birthday, [PERSON_NAME]. Appreciate what you bring to the team. I always …" at bounding box center [784, 509] width 495 height 79
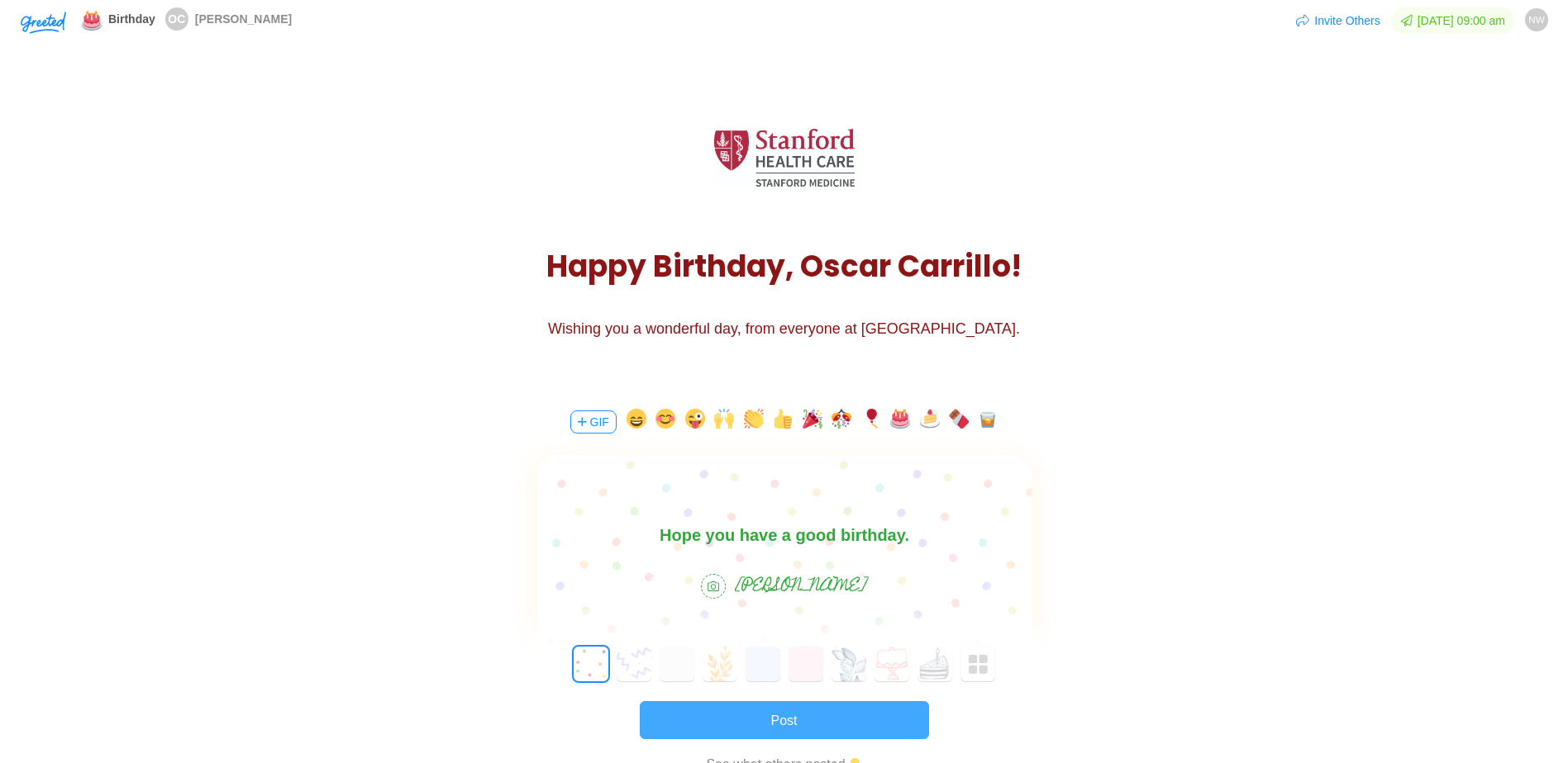
click at [834, 583] on button "Post" at bounding box center [784, 720] width 289 height 38
